Goal: Information Seeking & Learning: Understand process/instructions

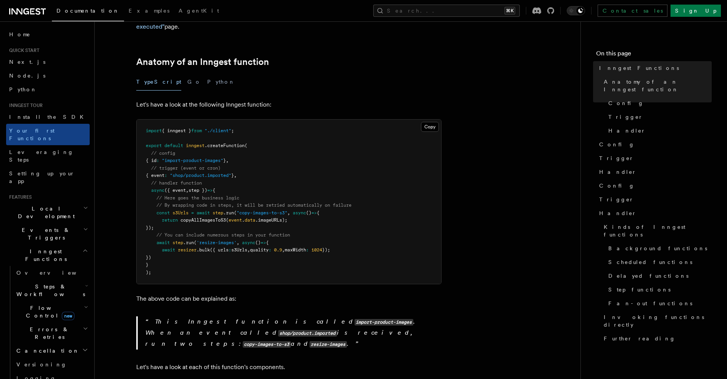
scroll to position [82, 0]
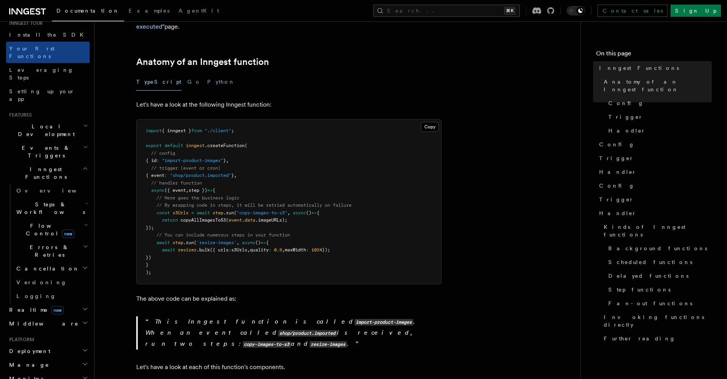
click at [49, 303] on h2 "Realtime new" at bounding box center [48, 310] width 84 height 14
click at [49, 316] on link "Overview" at bounding box center [51, 323] width 76 height 14
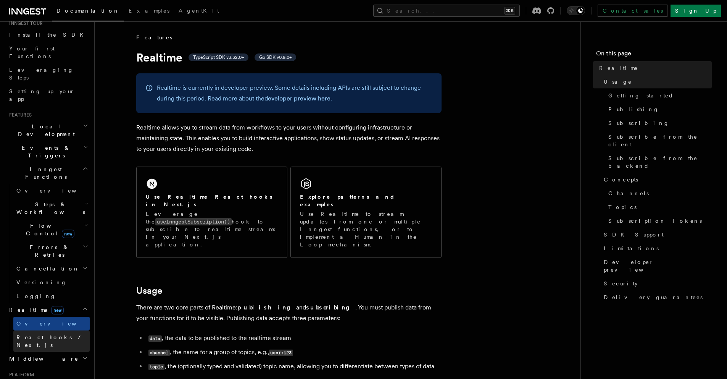
click at [50, 330] on link "React hooks / Next.js" at bounding box center [51, 340] width 76 height 21
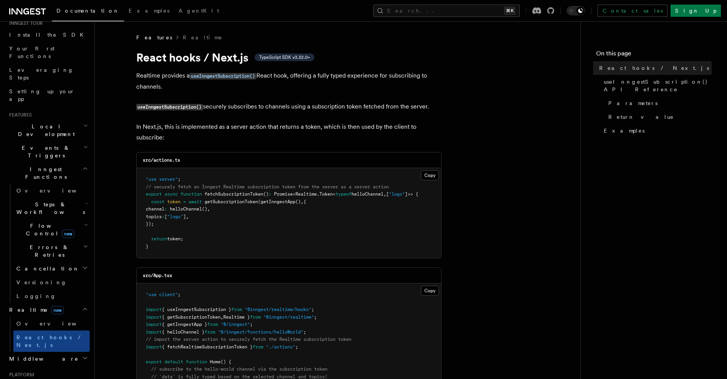
drag, startPoint x: 218, startPoint y: 223, endPoint x: 215, endPoint y: 198, distance: 25.0
click at [215, 198] on pre ""use server" ; // securely fetch an Inngest Realtime subscription token from th…" at bounding box center [289, 213] width 305 height 90
click at [220, 193] on span "fetchSubscriptionToken" at bounding box center [234, 193] width 59 height 5
drag, startPoint x: 220, startPoint y: 193, endPoint x: 239, endPoint y: 191, distance: 19.2
click at [221, 193] on span "fetchSubscriptionToken" at bounding box center [234, 193] width 59 height 5
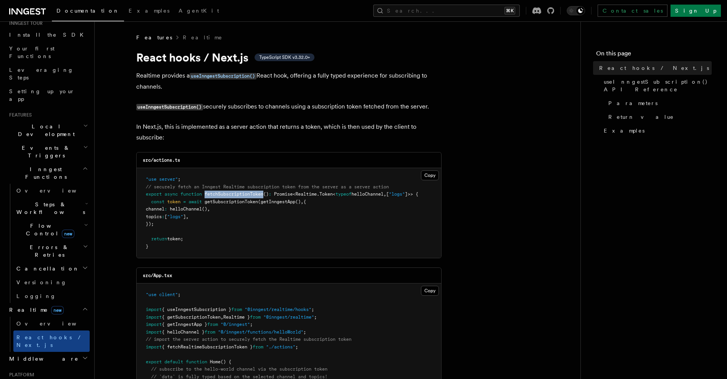
click at [238, 191] on span "fetchSubscriptionToken" at bounding box center [234, 193] width 59 height 5
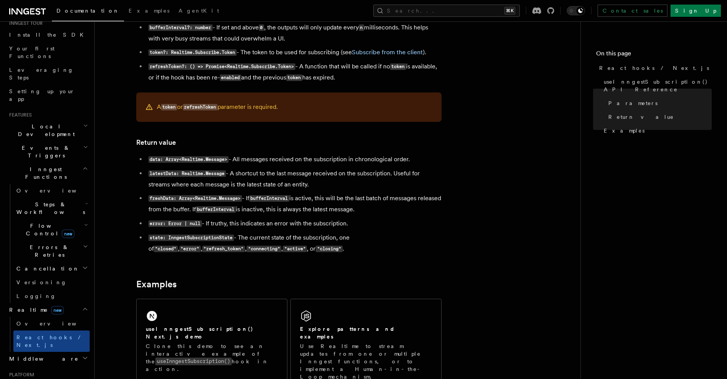
scroll to position [193, 0]
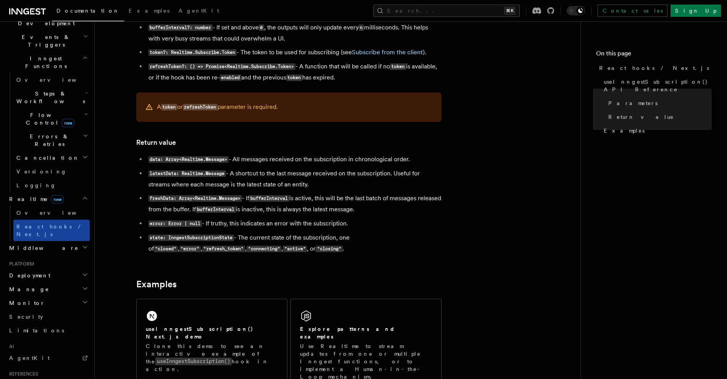
click at [49, 223] on span "React hooks / Next.js" at bounding box center [50, 230] width 68 height 14
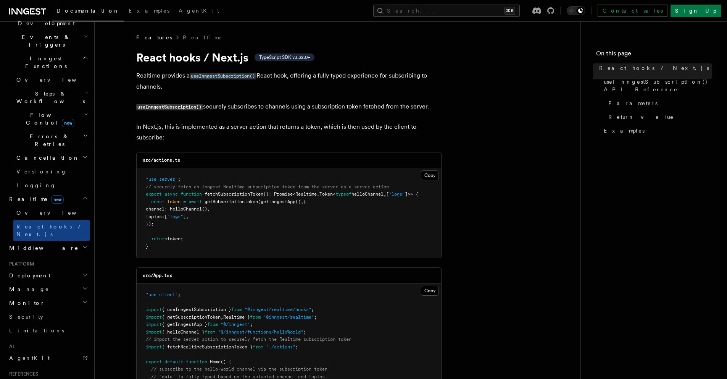
click at [49, 241] on h2 "Middleware" at bounding box center [48, 248] width 84 height 14
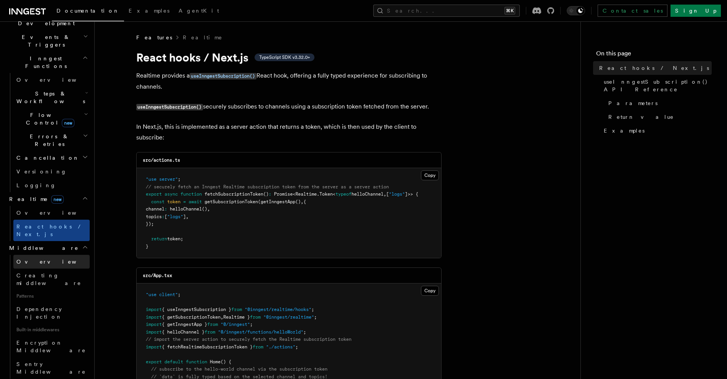
click at [45, 255] on link "Overview" at bounding box center [51, 262] width 76 height 14
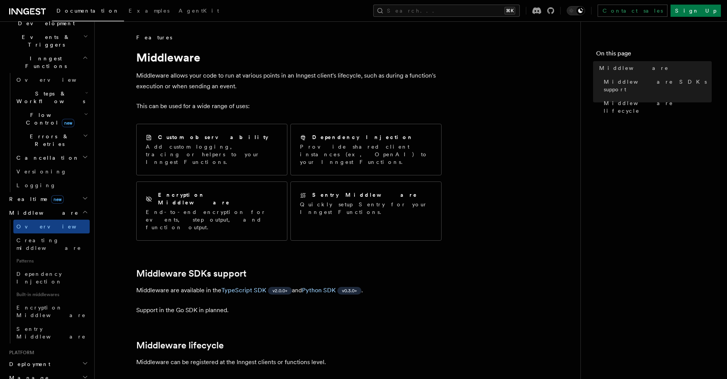
click at [39, 357] on h2 "Deployment" at bounding box center [48, 364] width 84 height 14
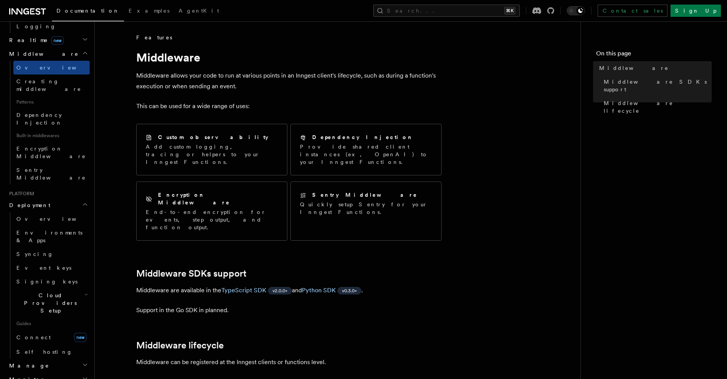
click at [42, 358] on h2 "Manage" at bounding box center [48, 365] width 84 height 14
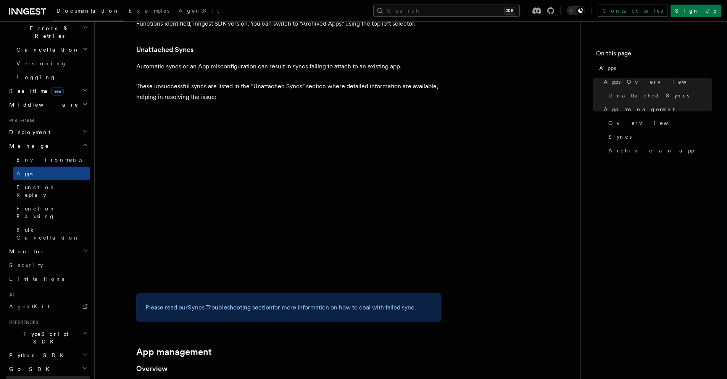
scroll to position [423, 0]
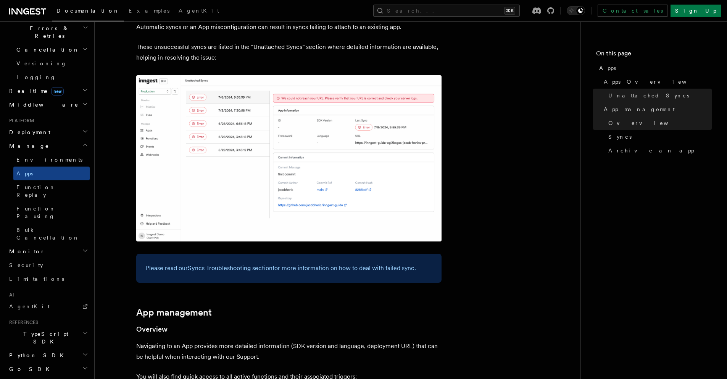
click at [42, 362] on h2 "Go SDK" at bounding box center [48, 369] width 84 height 14
click at [45, 348] on h2 "Python SDK" at bounding box center [48, 355] width 84 height 14
click at [51, 327] on h2 "TypeScript SDK" at bounding box center [48, 337] width 84 height 21
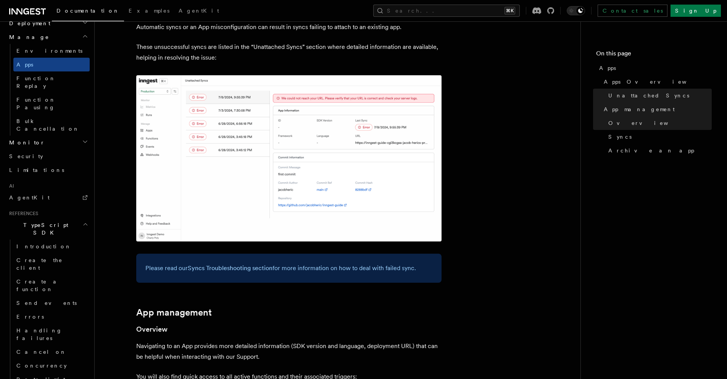
scroll to position [477, 0]
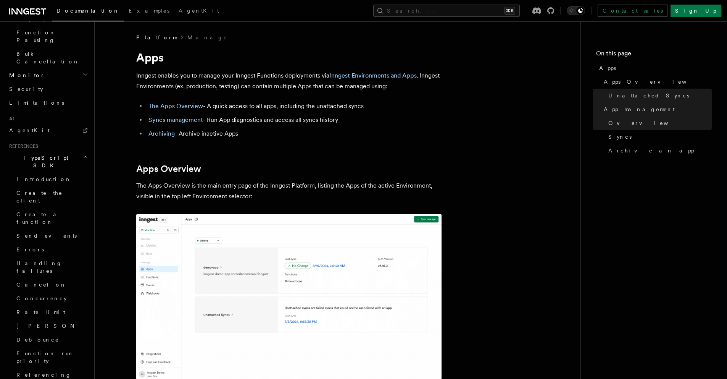
scroll to position [325, 0]
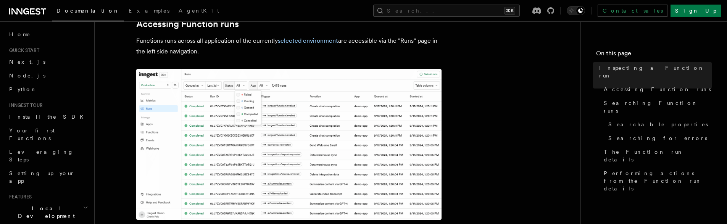
scroll to position [147, 0]
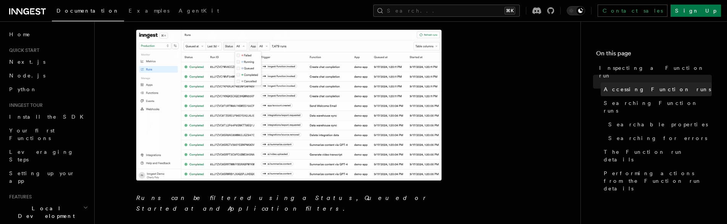
click at [643, 85] on span "Accessing Function runs" at bounding box center [657, 89] width 107 height 8
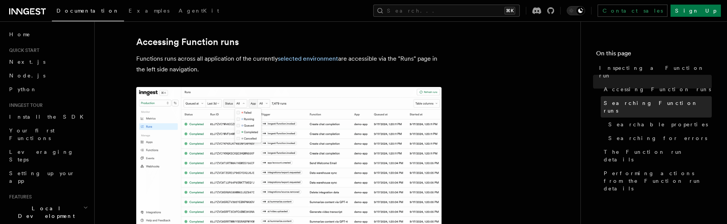
click at [643, 99] on span "Searching Function runs" at bounding box center [658, 106] width 108 height 15
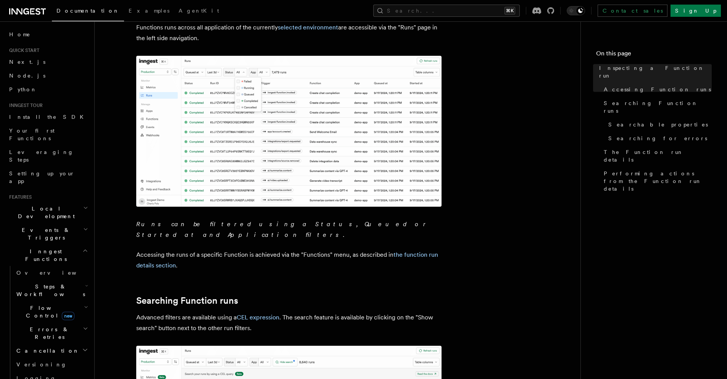
scroll to position [161, 0]
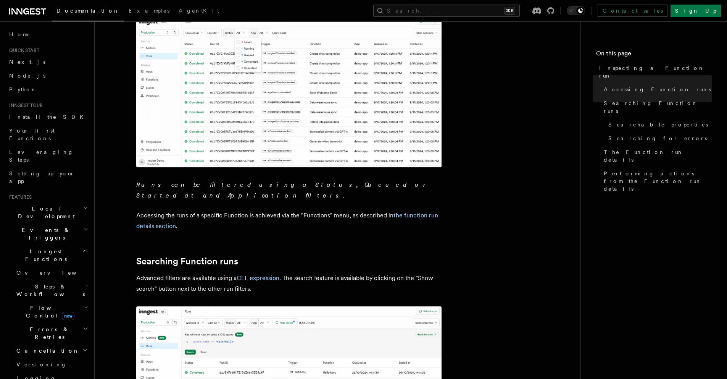
click at [161, 185] on em "Runs can be filtered using a Status, Queued or Started at and Application filte…" at bounding box center [282, 190] width 293 height 18
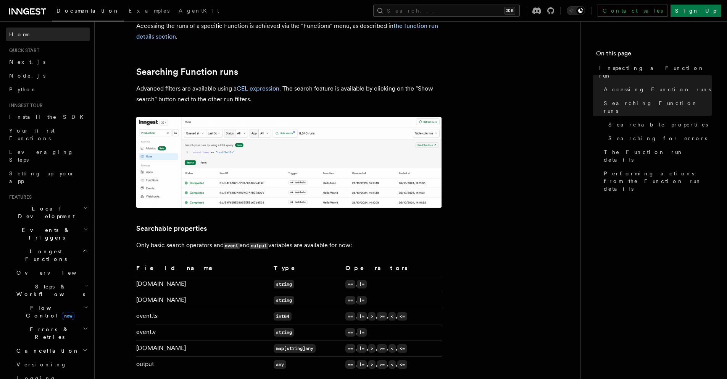
scroll to position [735, 0]
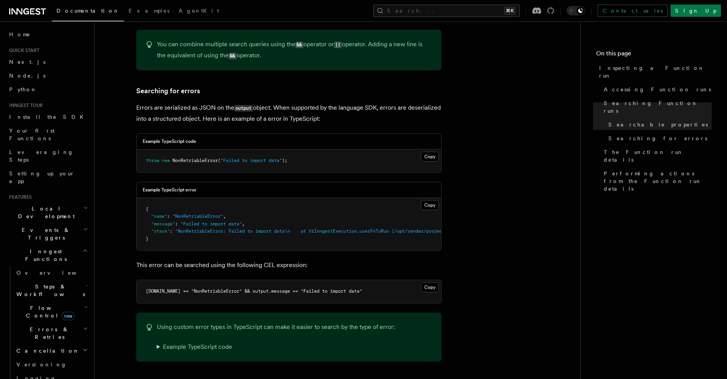
click at [554, 8] on icon at bounding box center [550, 10] width 7 height 7
